Goal: Information Seeking & Learning: Check status

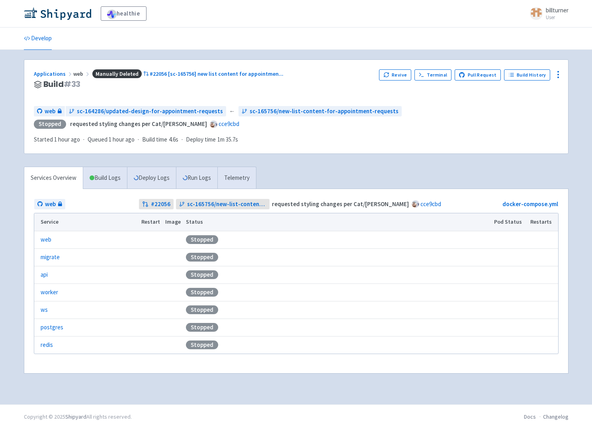
drag, startPoint x: 451, startPoint y: 102, endPoint x: 442, endPoint y: 149, distance: 47.9
click at [442, 148] on div "Applications web Manually Deleted #22056 [sc-165756] new list content for appoi…" at bounding box center [296, 107] width 544 height 94
drag, startPoint x: 440, startPoint y: 150, endPoint x: 418, endPoint y: 113, distance: 43.0
click at [418, 114] on div "Applications web Manually Deleted #22056 [sc-165756] new list content for appoi…" at bounding box center [296, 107] width 544 height 94
drag, startPoint x: 418, startPoint y: 112, endPoint x: 418, endPoint y: 151, distance: 38.2
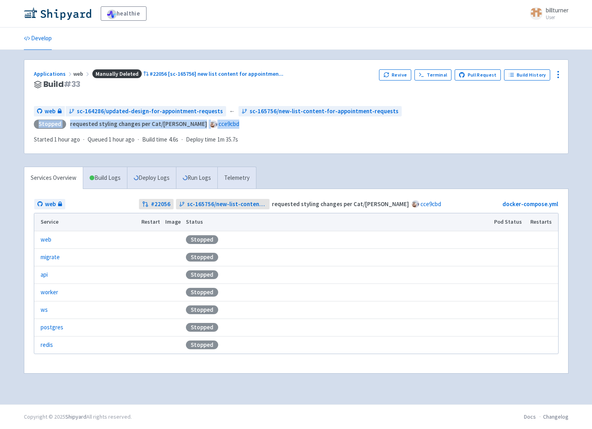
click at [418, 151] on div "Applications web Manually Deleted #22056 [sc-165756] new list content for appoi…" at bounding box center [296, 107] width 544 height 94
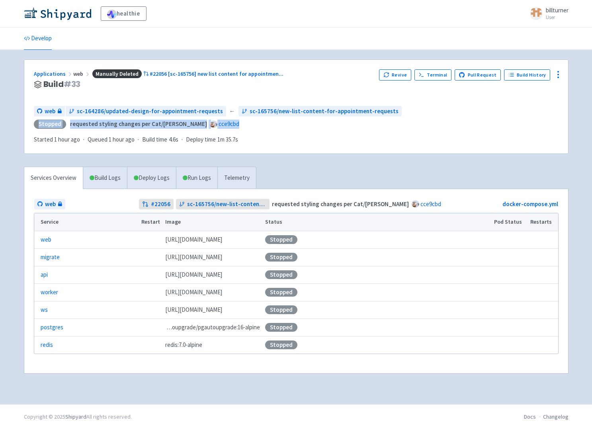
click at [418, 151] on div "Applications web Manually Deleted #22056 [sc-165756] new list content for appoi…" at bounding box center [296, 107] width 544 height 94
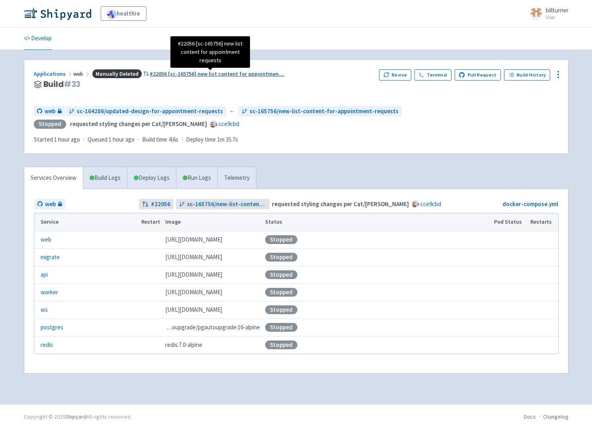
click at [164, 76] on span "#22056 [sc-165756] new list content for appointmen ..." at bounding box center [217, 73] width 134 height 7
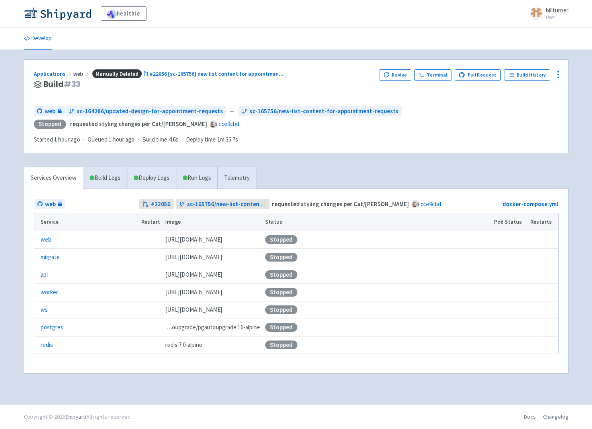
click at [308, 78] on div "Applications web Manually Deleted #22056 [sc-165756] new list content for appoi…" at bounding box center [203, 84] width 339 height 30
click at [103, 174] on link "Build Logs" at bounding box center [105, 178] width 44 height 22
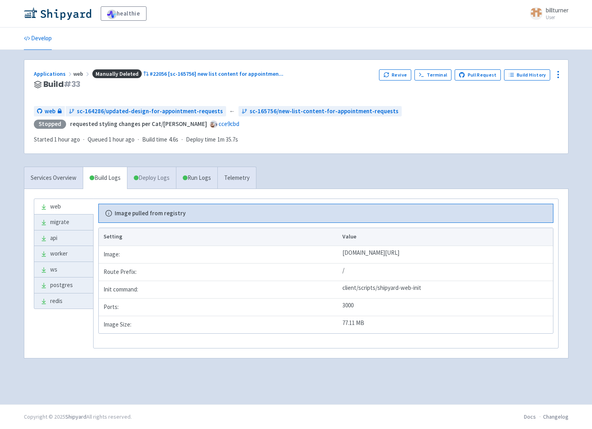
click at [152, 175] on link "Deploy Logs" at bounding box center [151, 178] width 49 height 22
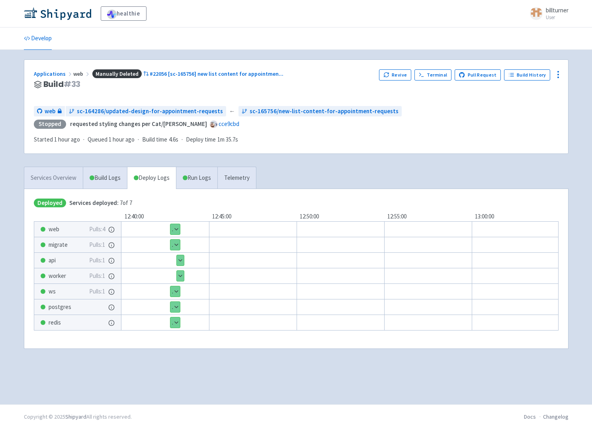
click at [50, 176] on link "Services Overview" at bounding box center [53, 178] width 59 height 22
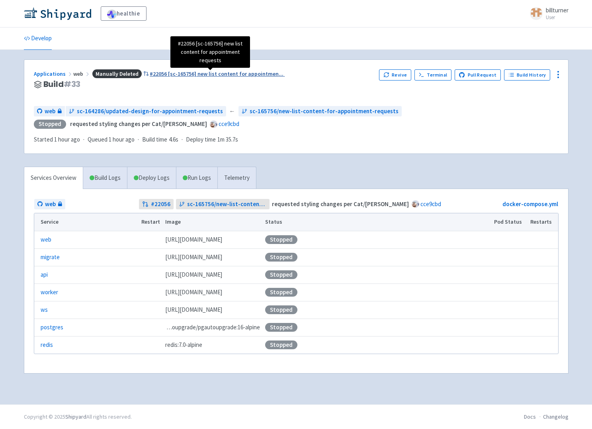
click at [221, 76] on span "#22056 [sc-165756] new list content for appointmen ..." at bounding box center [217, 73] width 134 height 7
click at [163, 76] on span "#22056 [sc-165756] new list content for appointmen ..." at bounding box center [217, 73] width 134 height 7
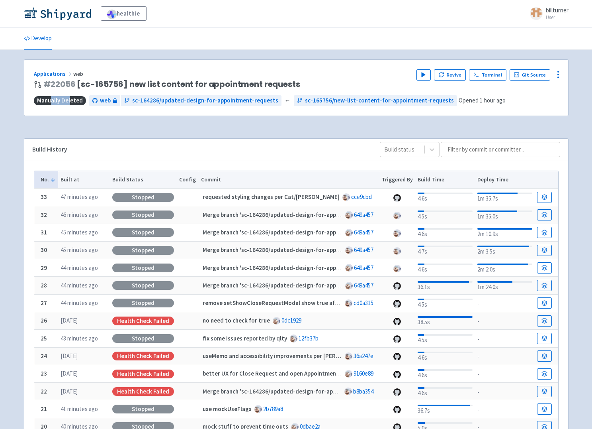
drag, startPoint x: 70, startPoint y: 100, endPoint x: 52, endPoint y: 102, distance: 18.0
click at [52, 102] on span "Manually Deleted" at bounding box center [60, 100] width 52 height 9
drag, startPoint x: 37, startPoint y: 96, endPoint x: 80, endPoint y: 99, distance: 43.5
click at [79, 99] on span "Manually Deleted" at bounding box center [60, 100] width 52 height 9
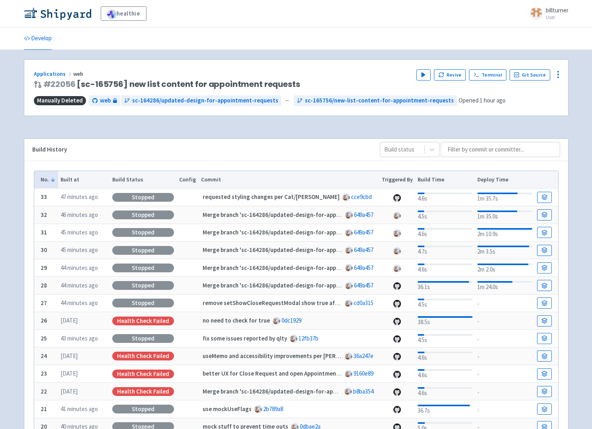
click at [80, 99] on span "Manually Deleted" at bounding box center [60, 100] width 52 height 9
